Goal: Book appointment/travel/reservation

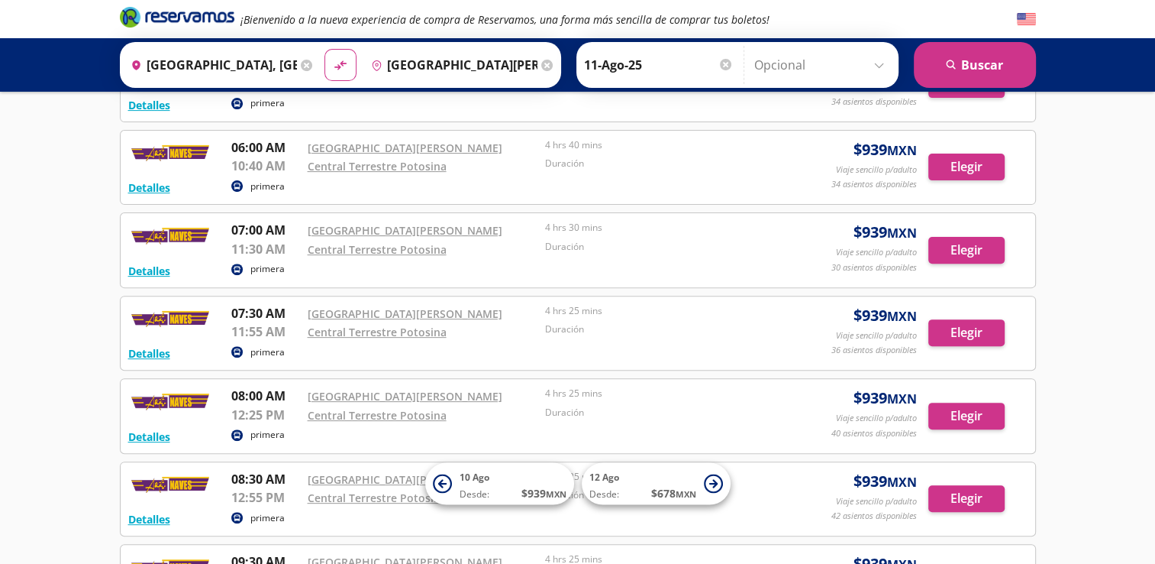
scroll to position [458, 0]
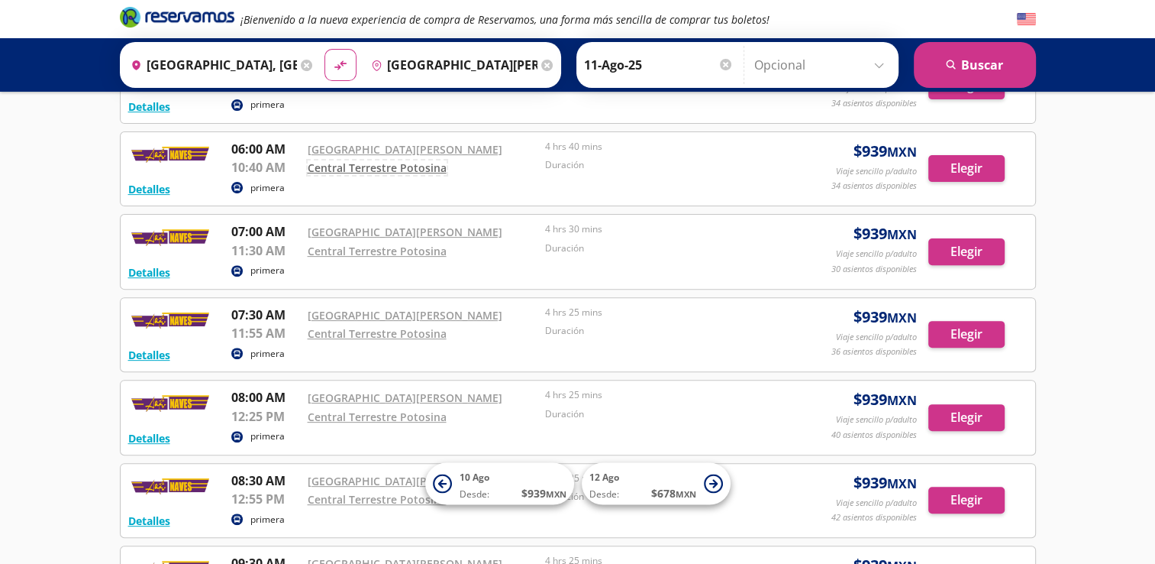
click at [383, 163] on link "Central Terrestre Potosina" at bounding box center [377, 167] width 139 height 15
click at [880, 66] on input "Opcional" at bounding box center [822, 65] width 137 height 38
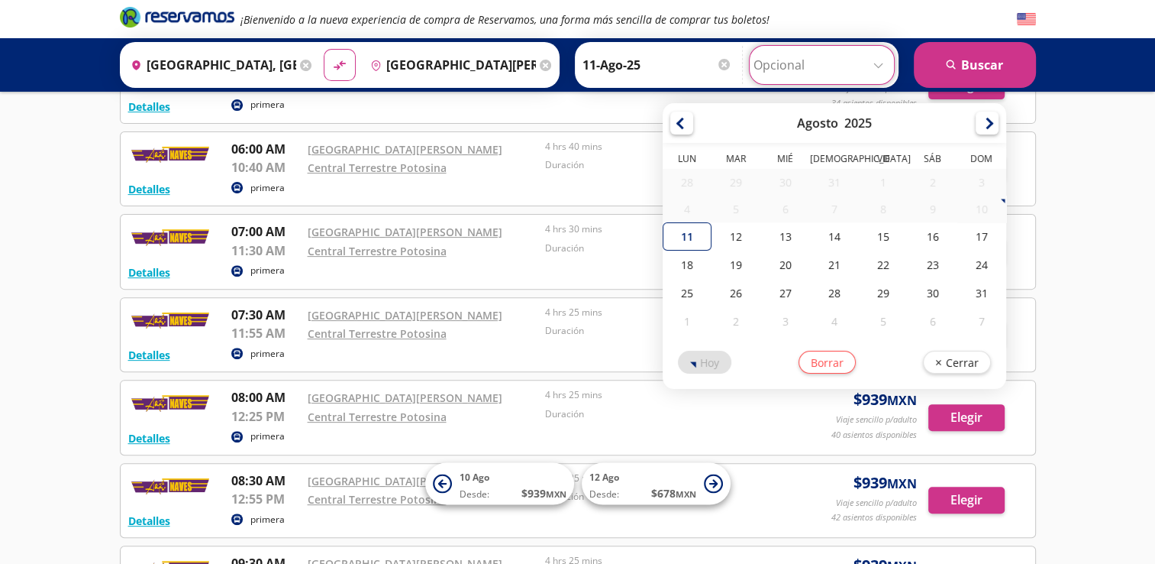
click at [644, 298] on div "Detalles primera 07:30 AM Ciudad Valles 11:55 AM Central Terrestre Potosina 4 h…" at bounding box center [578, 335] width 916 height 76
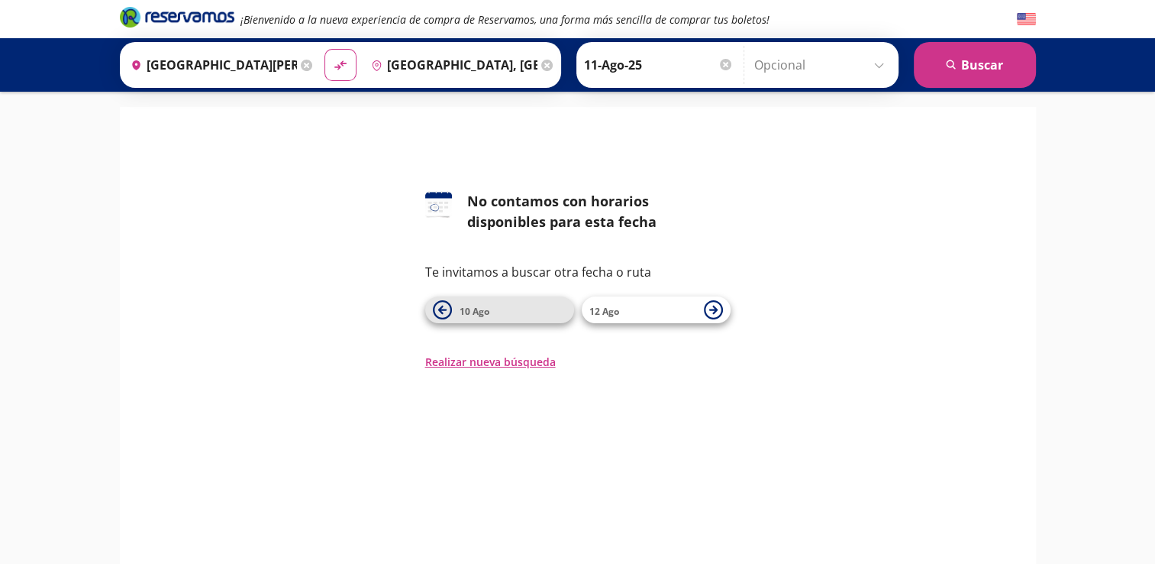
click at [453, 313] on button "10 Ago" at bounding box center [499, 309] width 149 height 27
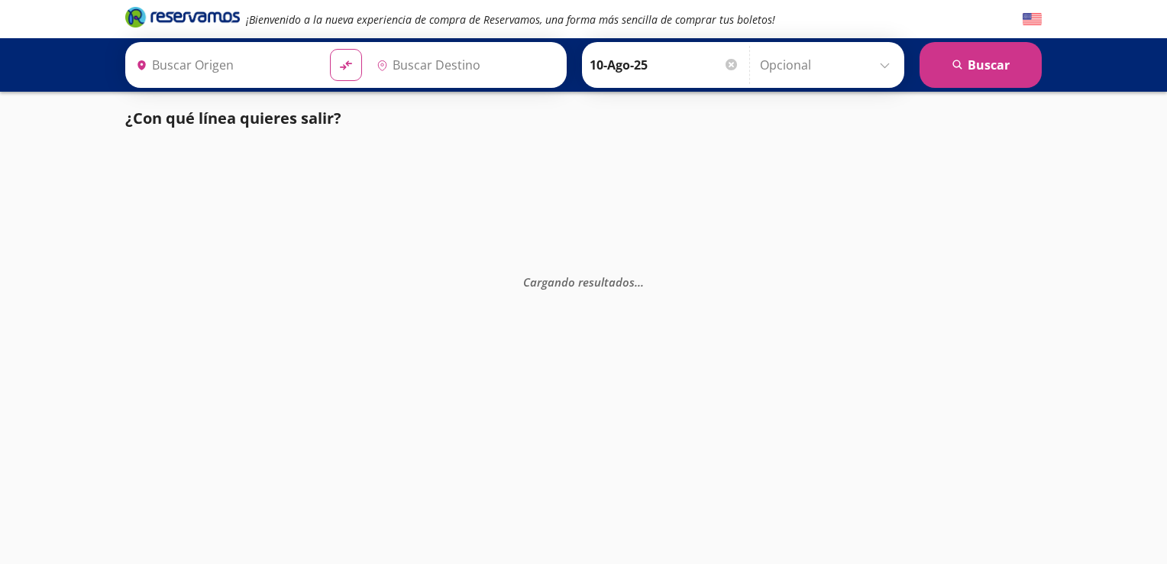
type input "[GEOGRAPHIC_DATA][PERSON_NAME], [GEOGRAPHIC_DATA][PERSON_NAME]"
type input "Central Torreón, Coahuila"
type input "[GEOGRAPHIC_DATA][PERSON_NAME], [GEOGRAPHIC_DATA][PERSON_NAME]"
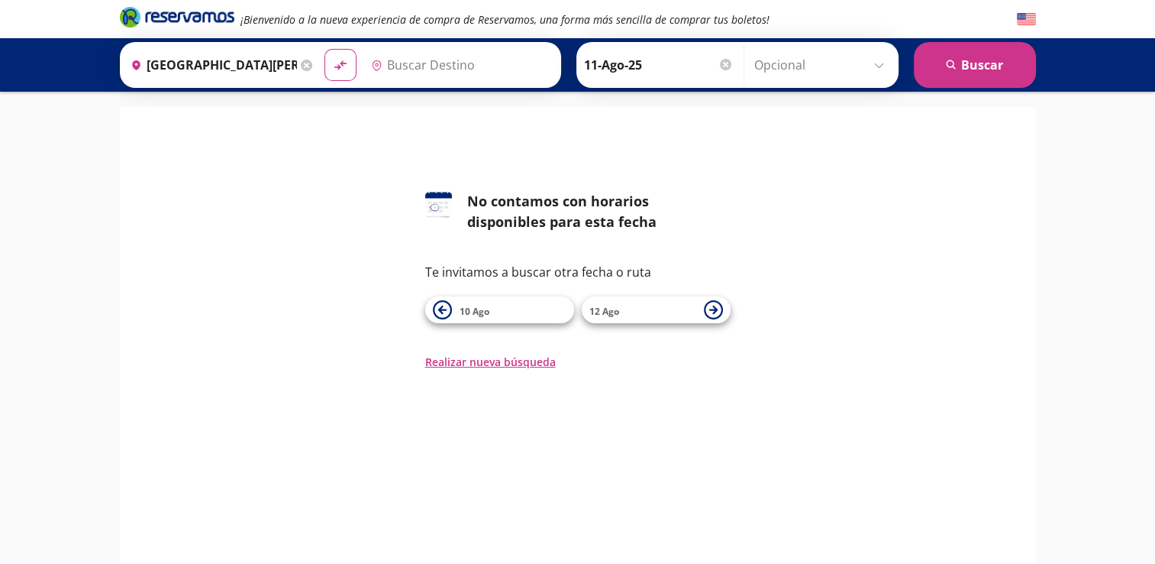
type input "Central Torreón, Coahuila"
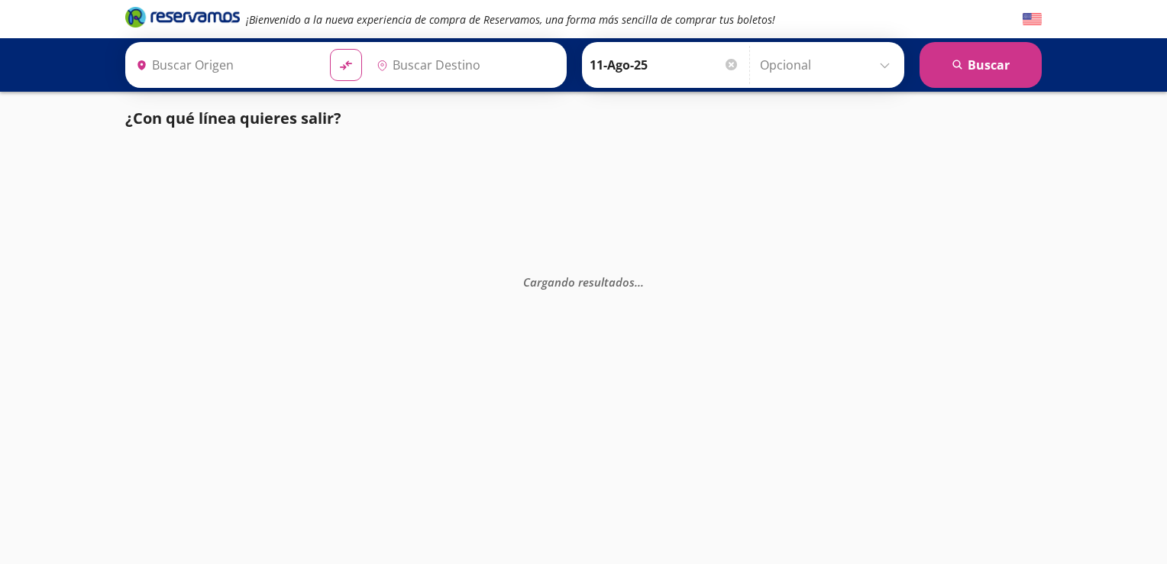
type input "[GEOGRAPHIC_DATA][PERSON_NAME], [GEOGRAPHIC_DATA][PERSON_NAME]"
type input "[GEOGRAPHIC_DATA], [GEOGRAPHIC_DATA]"
